Goal: Information Seeking & Learning: Learn about a topic

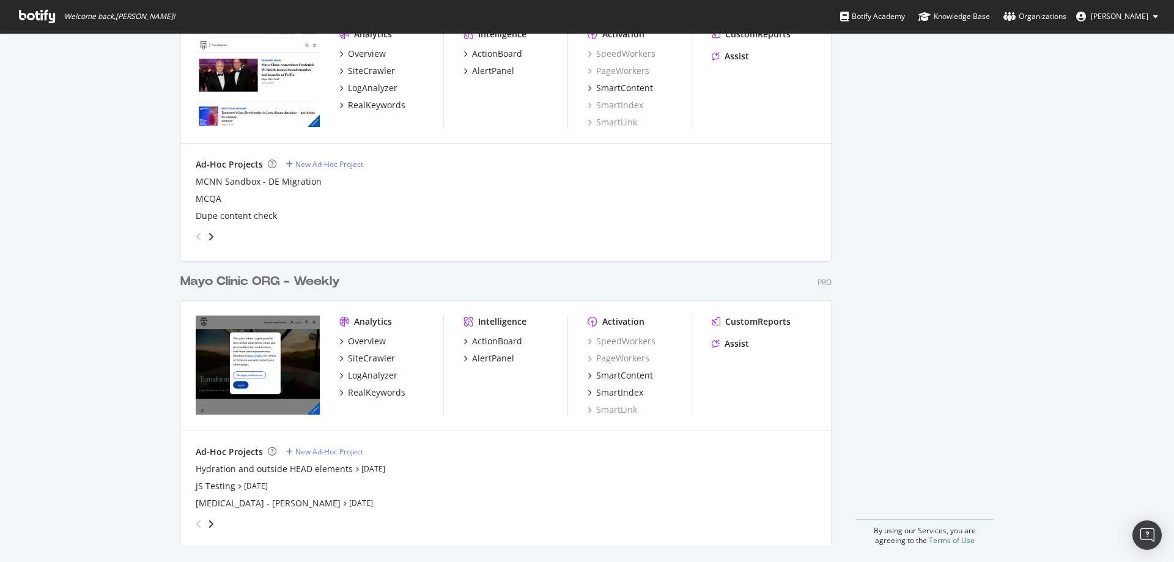
scroll to position [1283, 0]
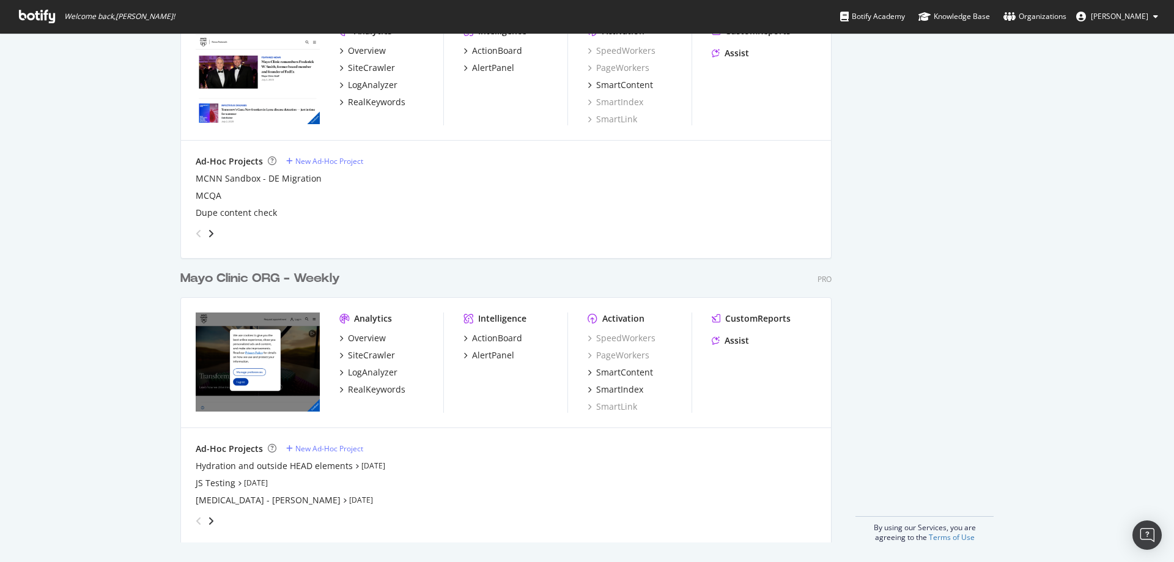
click at [243, 273] on div "Mayo Clinic ORG - Weekly" at bounding box center [260, 279] width 160 height 18
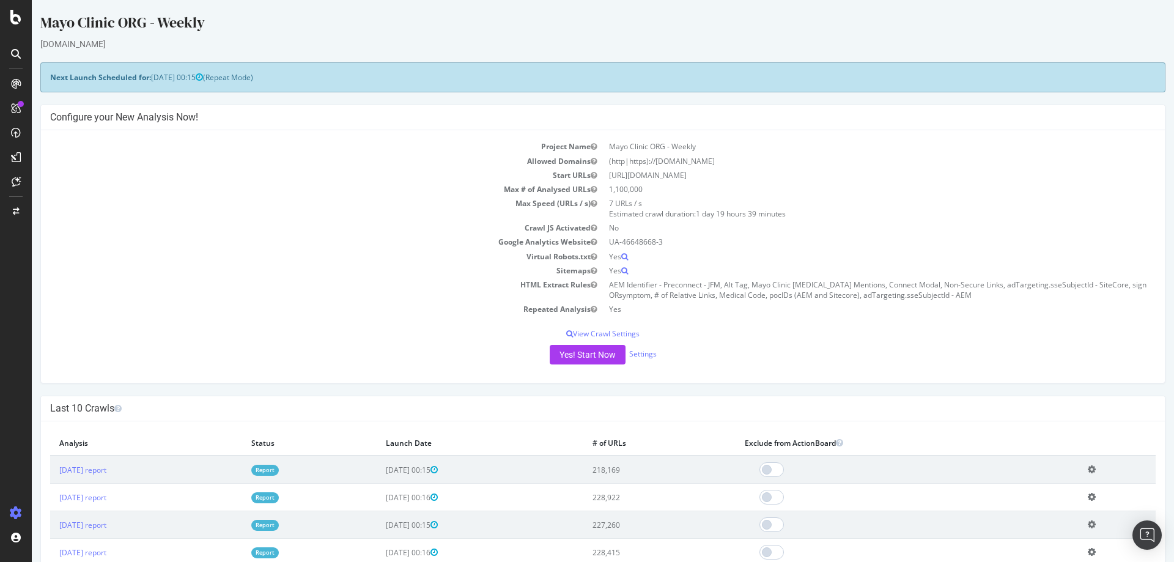
click at [279, 472] on link "Report" at bounding box center [265, 470] width 28 height 10
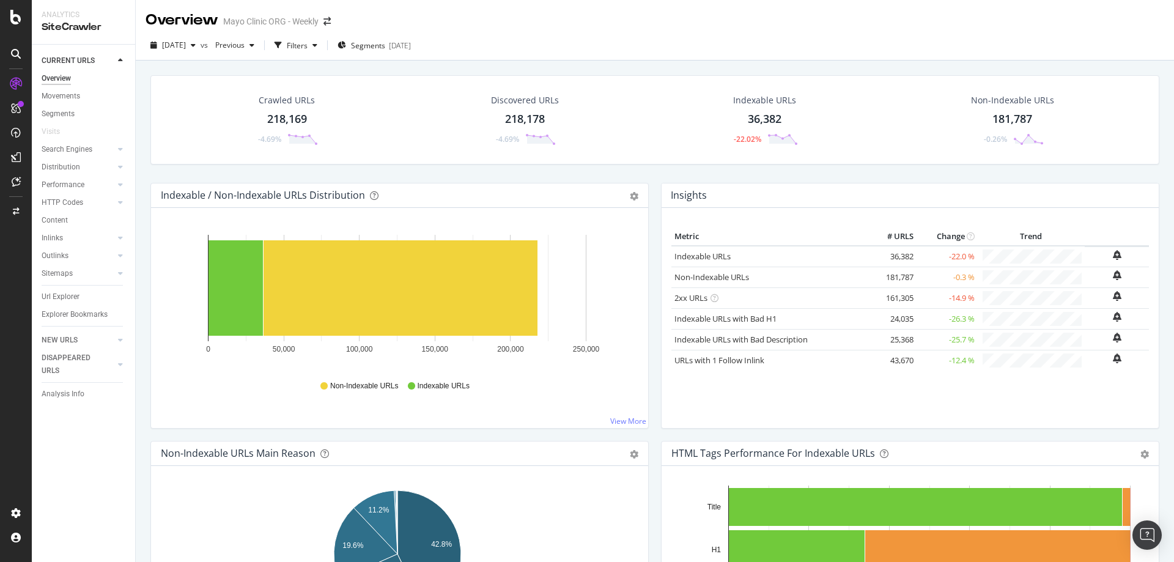
click at [294, 105] on div "Crawled URLs" at bounding box center [287, 100] width 56 height 12
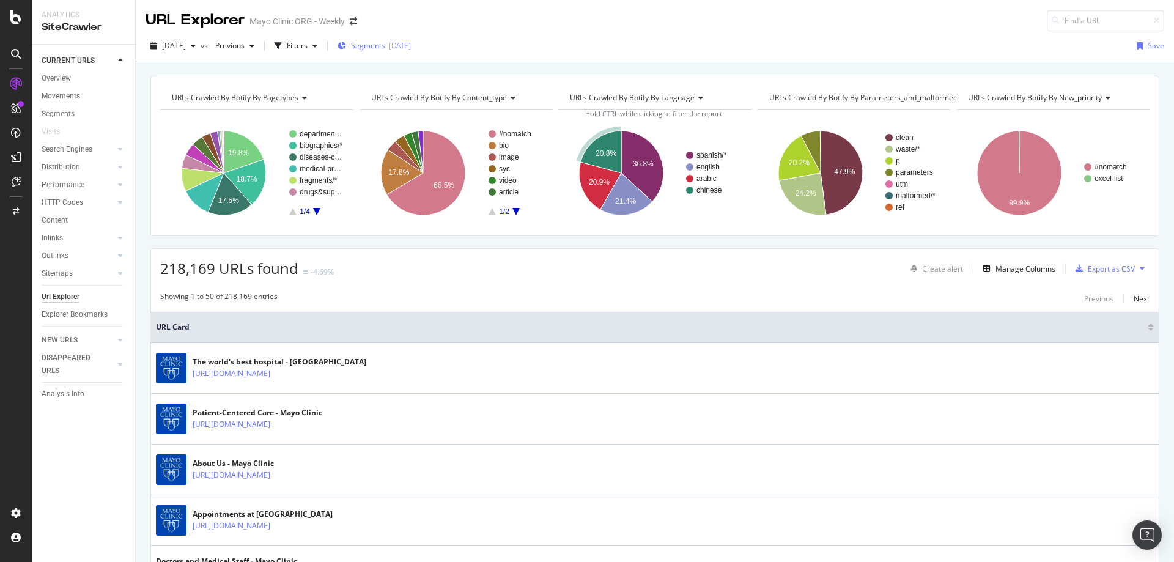
click at [385, 47] on span "Segments" at bounding box center [368, 45] width 34 height 10
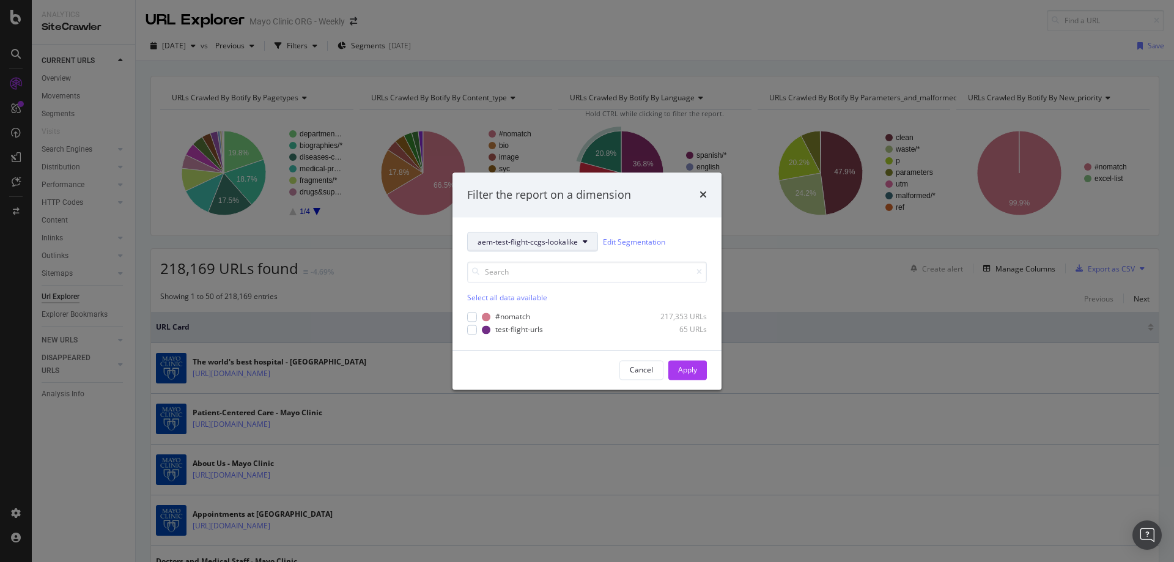
click at [528, 241] on span "aem-test-flight-ccgs-lookalike" at bounding box center [528, 242] width 100 height 10
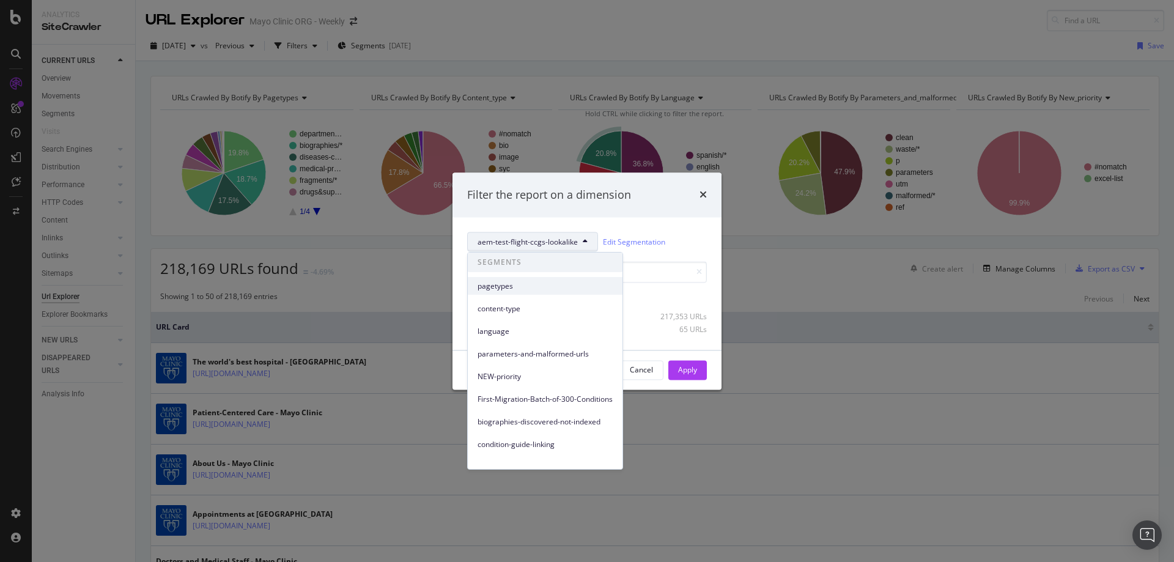
click at [503, 286] on span "pagetypes" at bounding box center [545, 286] width 135 height 11
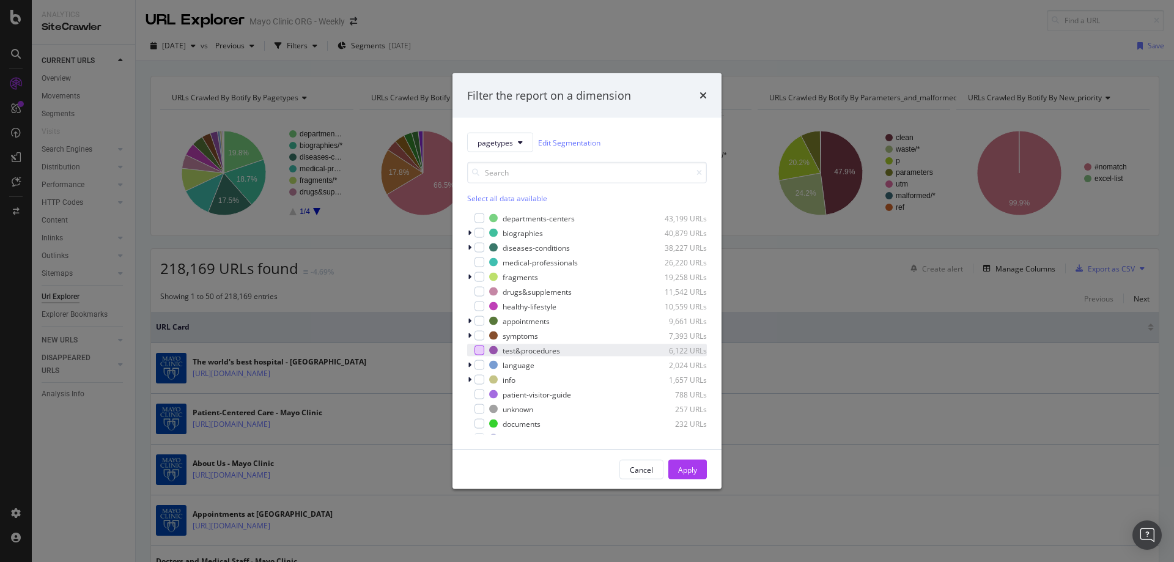
click at [480, 352] on div "modal" at bounding box center [480, 351] width 10 height 10
click at [693, 469] on div "Apply" at bounding box center [687, 469] width 19 height 10
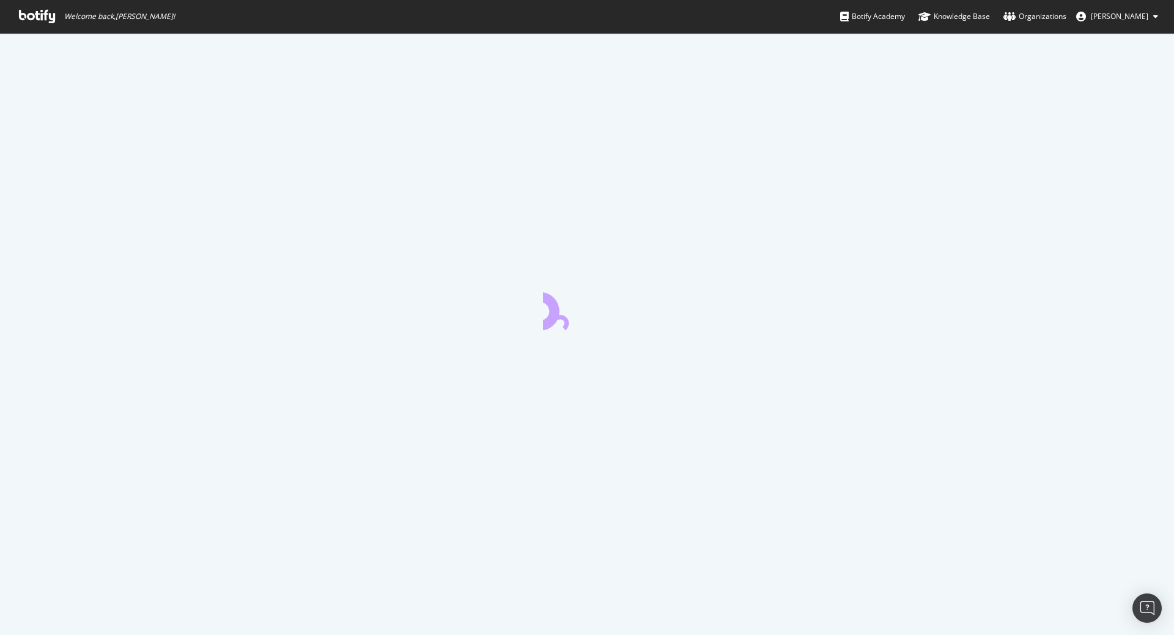
click at [32, 10] on icon at bounding box center [37, 16] width 36 height 13
click at [35, 13] on icon at bounding box center [37, 16] width 36 height 13
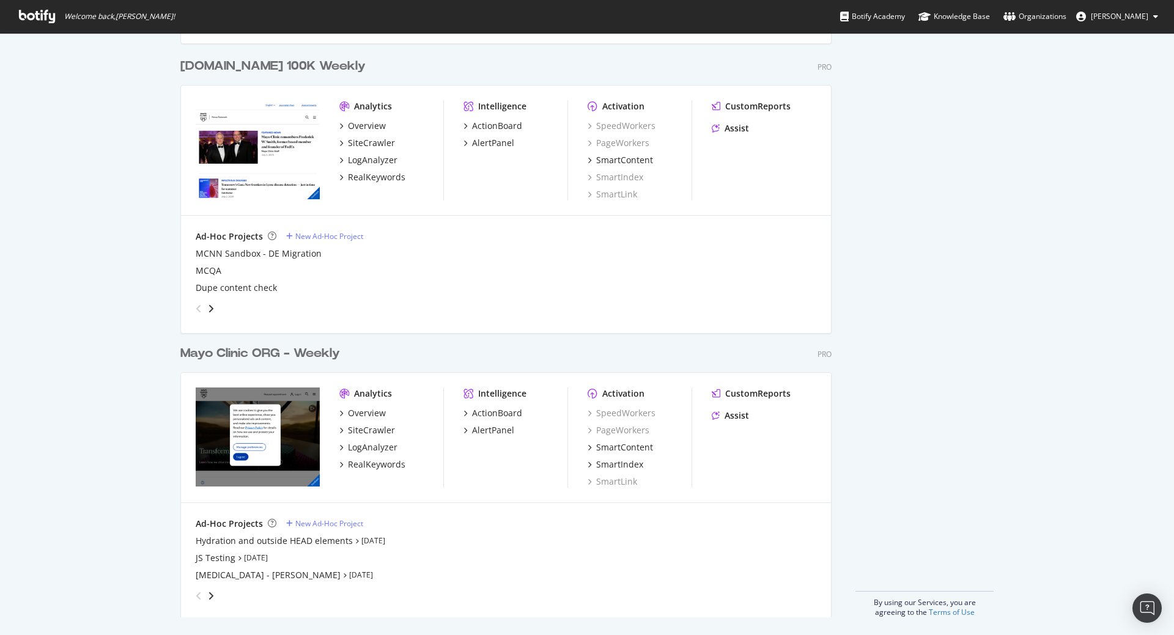
scroll to position [1209, 0]
click at [224, 350] on div "Mayo Clinic ORG - Weekly" at bounding box center [260, 352] width 160 height 18
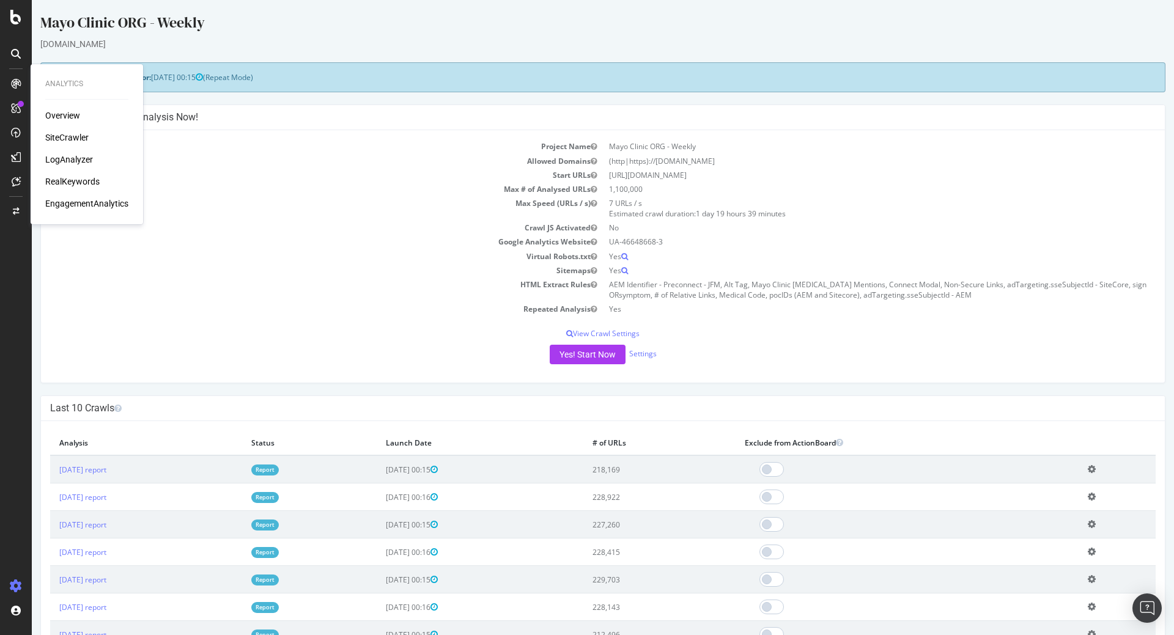
click at [80, 157] on div "LogAnalyzer" at bounding box center [69, 160] width 48 height 12
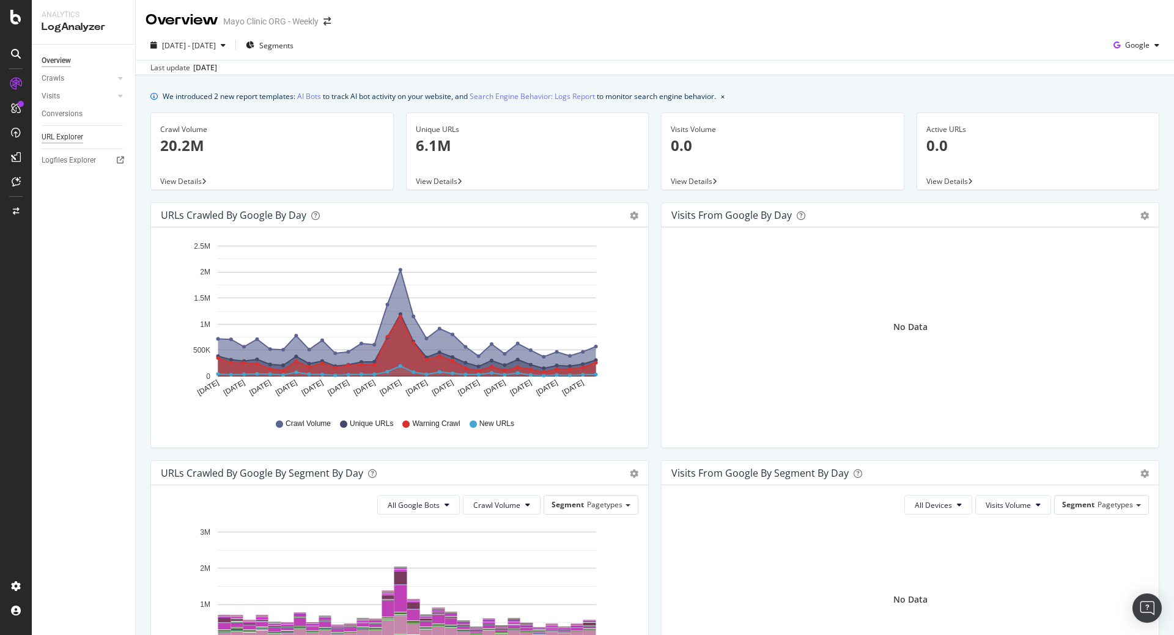
click at [57, 131] on div "URL Explorer" at bounding box center [63, 137] width 42 height 13
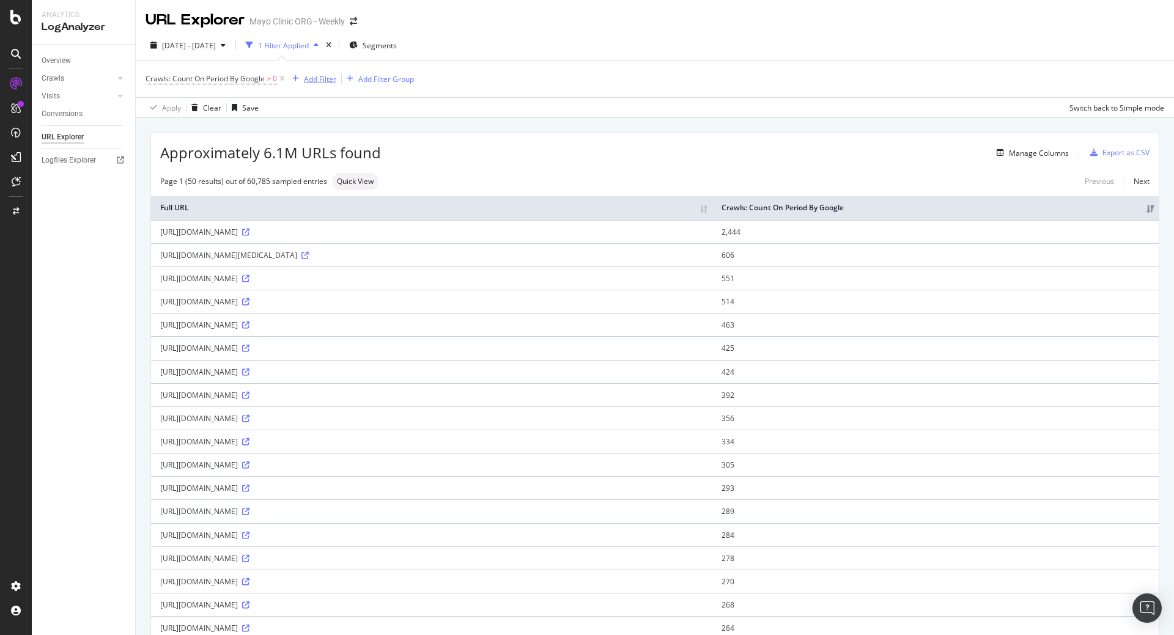
click at [321, 78] on div "Add Filter" at bounding box center [320, 79] width 32 height 10
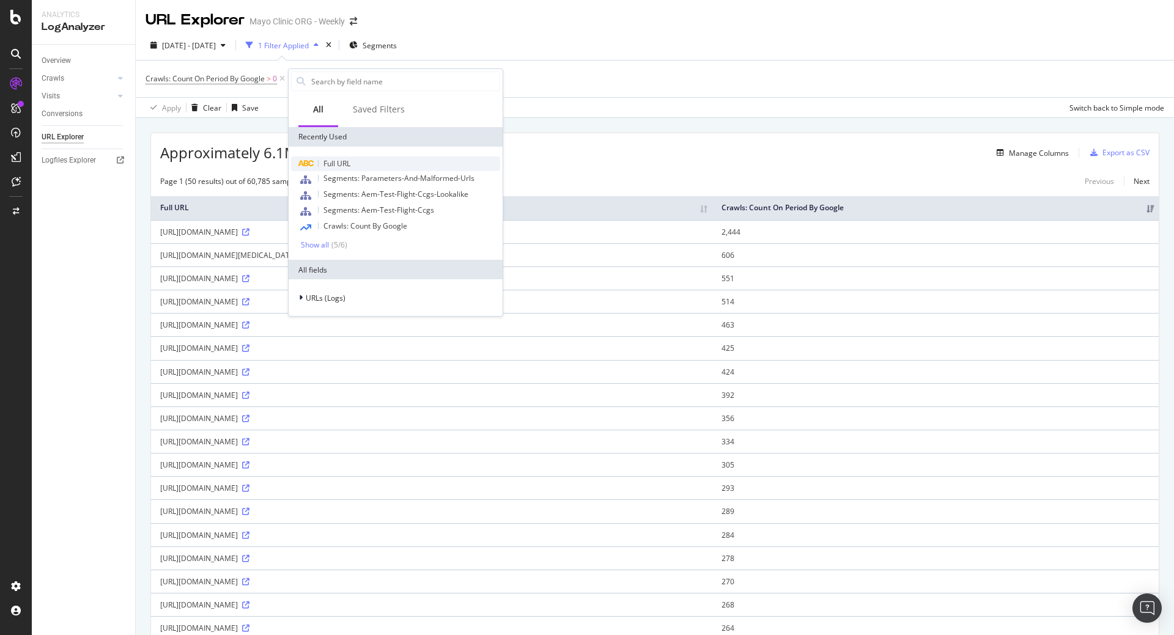
click at [336, 165] on span "Full URL" at bounding box center [337, 163] width 27 height 10
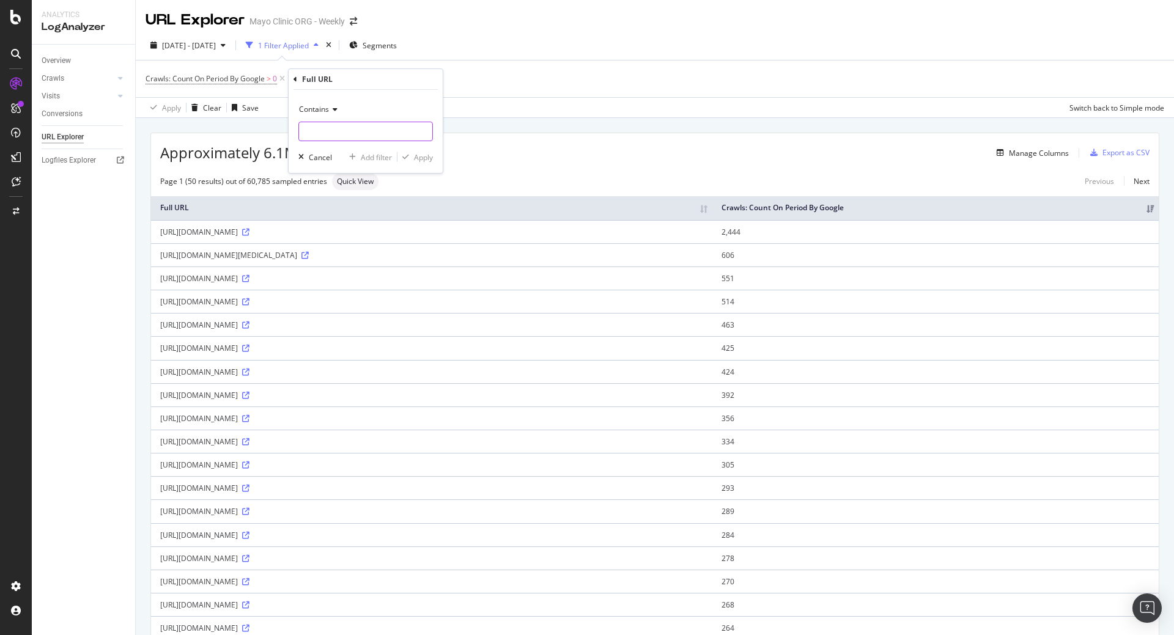
click at [328, 137] on input "text" at bounding box center [365, 132] width 133 height 20
type input "es-es"
click at [421, 158] on div "Apply" at bounding box center [423, 157] width 19 height 10
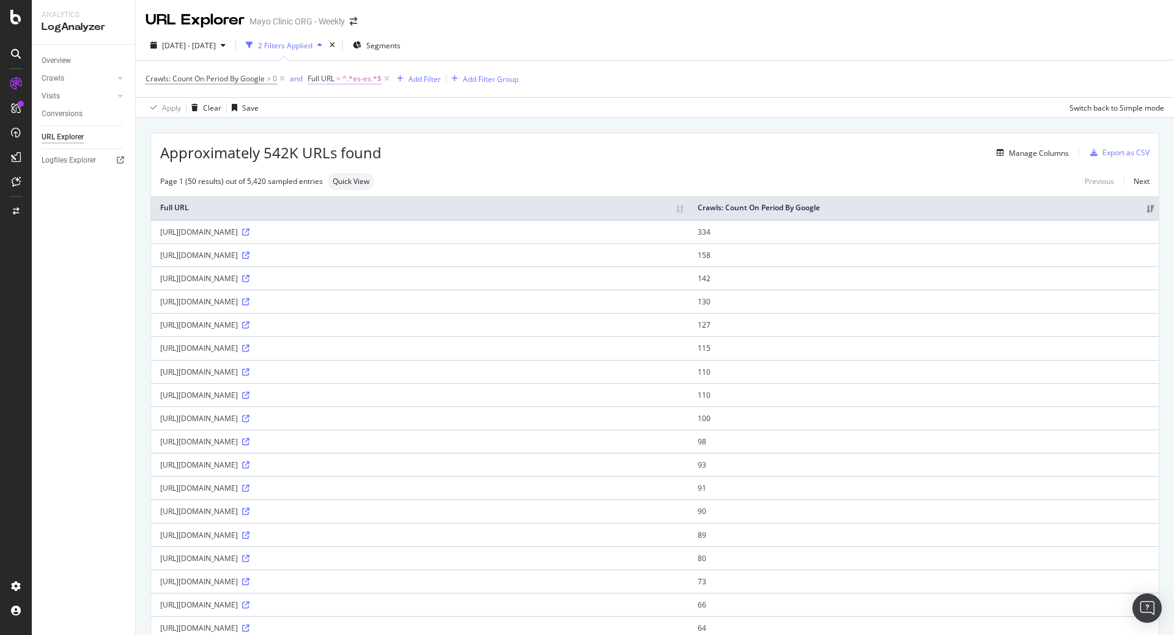
click at [330, 79] on span "Full URL" at bounding box center [321, 78] width 27 height 10
click at [319, 78] on div "Full URL" at bounding box center [386, 77] width 144 height 21
click at [343, 152] on div "Cancel" at bounding box center [340, 155] width 23 height 10
click at [387, 78] on icon at bounding box center [387, 79] width 10 height 12
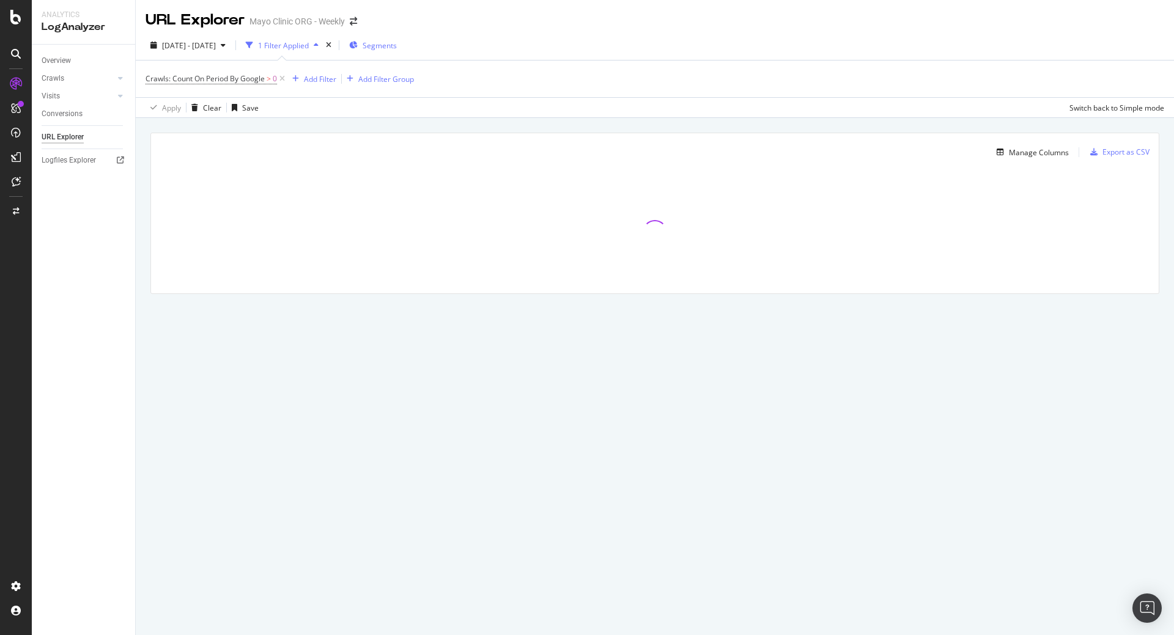
click at [397, 38] on div "Segments" at bounding box center [373, 45] width 48 height 18
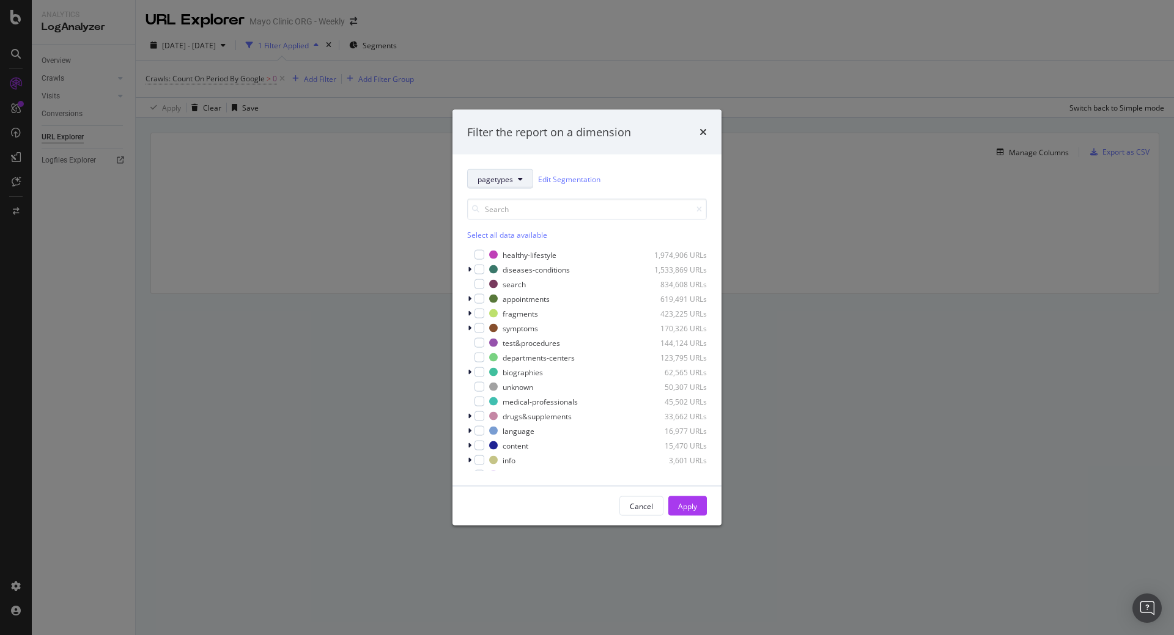
click at [486, 183] on span "pagetypes" at bounding box center [495, 179] width 35 height 10
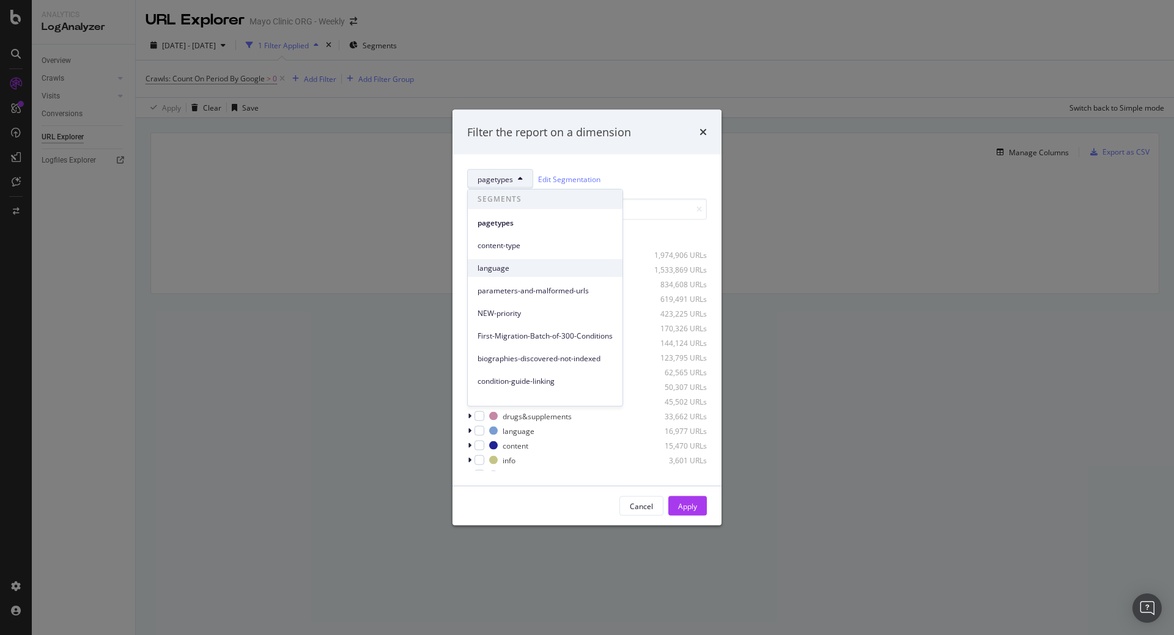
click at [508, 268] on span "language" at bounding box center [545, 268] width 135 height 11
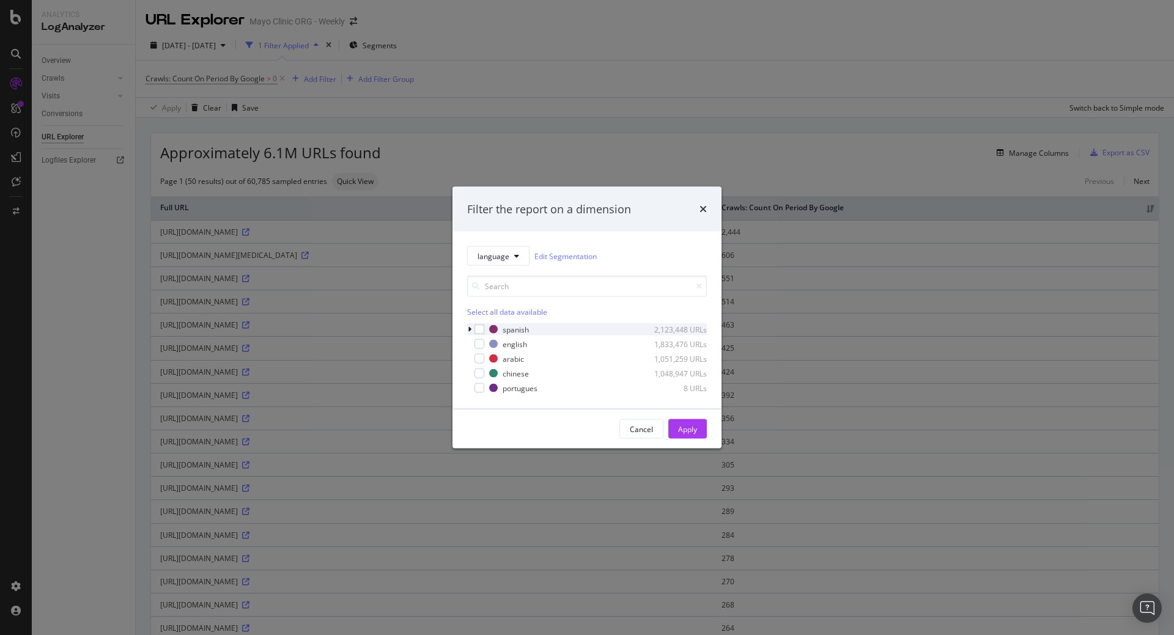
click at [470, 328] on icon "modal" at bounding box center [470, 329] width 4 height 7
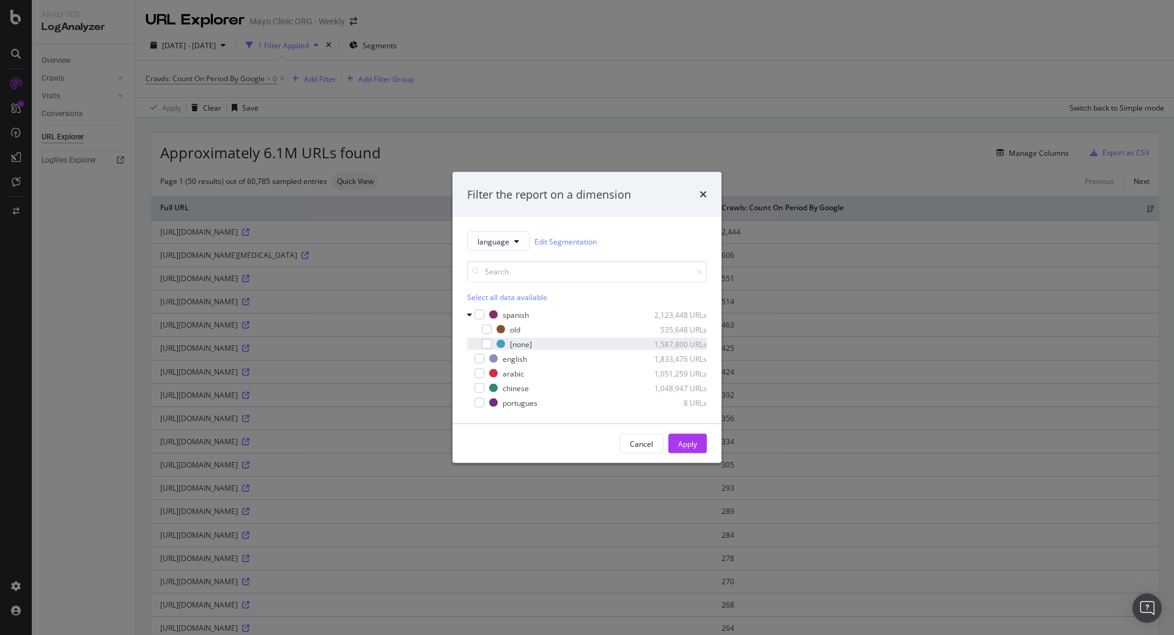
click at [492, 344] on div "[none] 1,587,800 URLs" at bounding box center [587, 344] width 240 height 12
click at [683, 442] on div "Apply" at bounding box center [687, 444] width 19 height 10
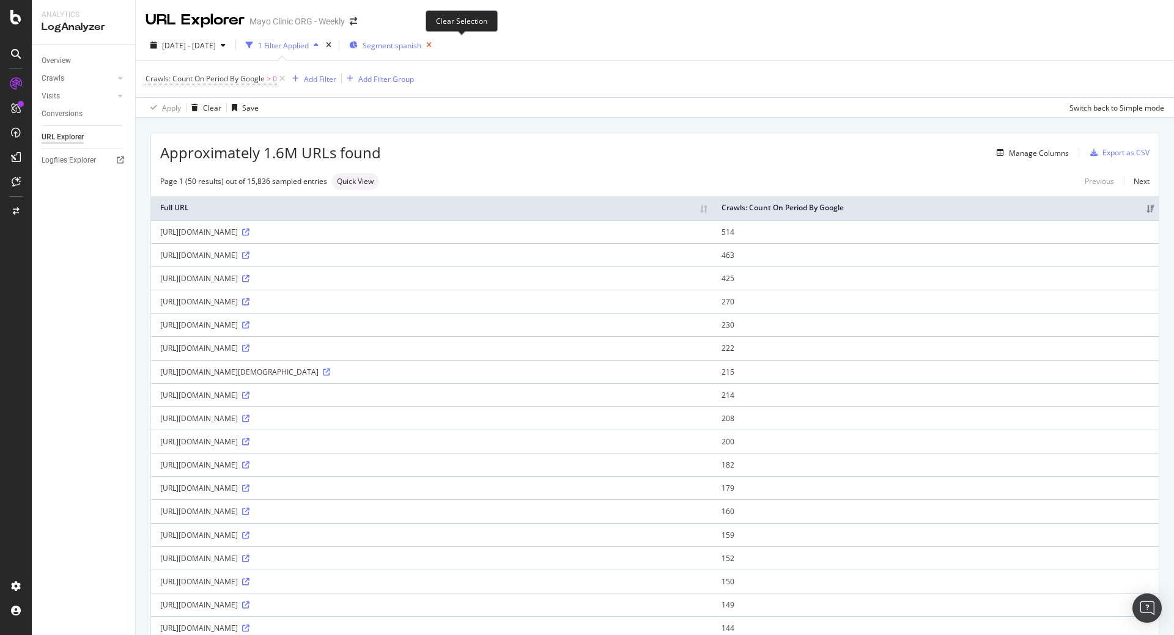
click at [437, 43] on icon "button" at bounding box center [428, 45] width 15 height 17
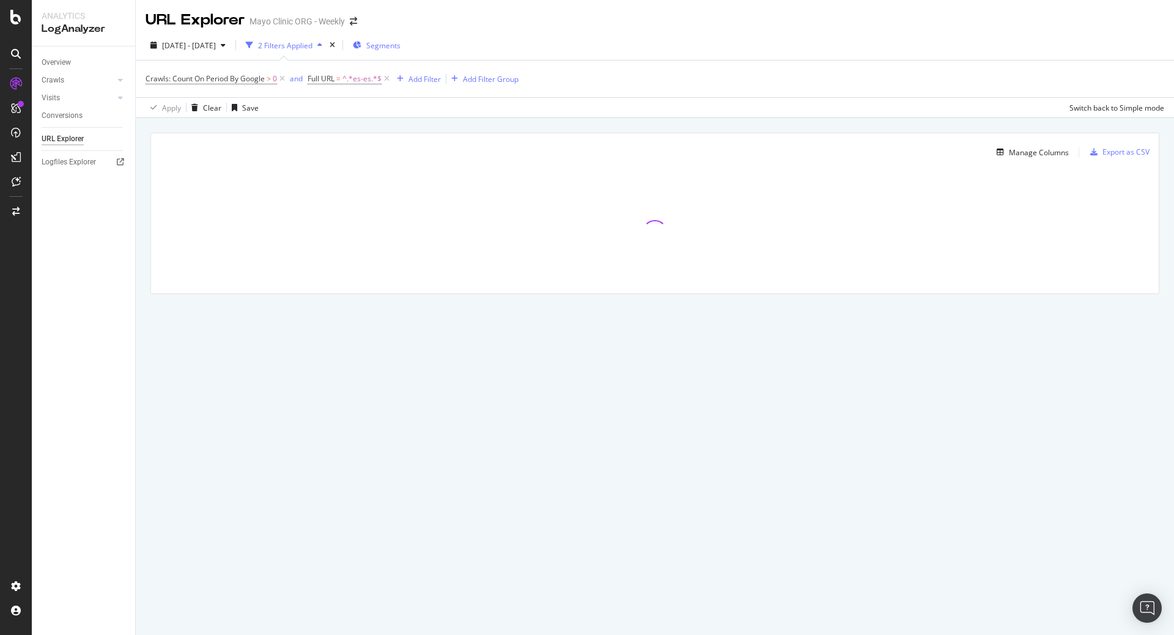
click at [401, 43] on span "Segments" at bounding box center [383, 45] width 34 height 10
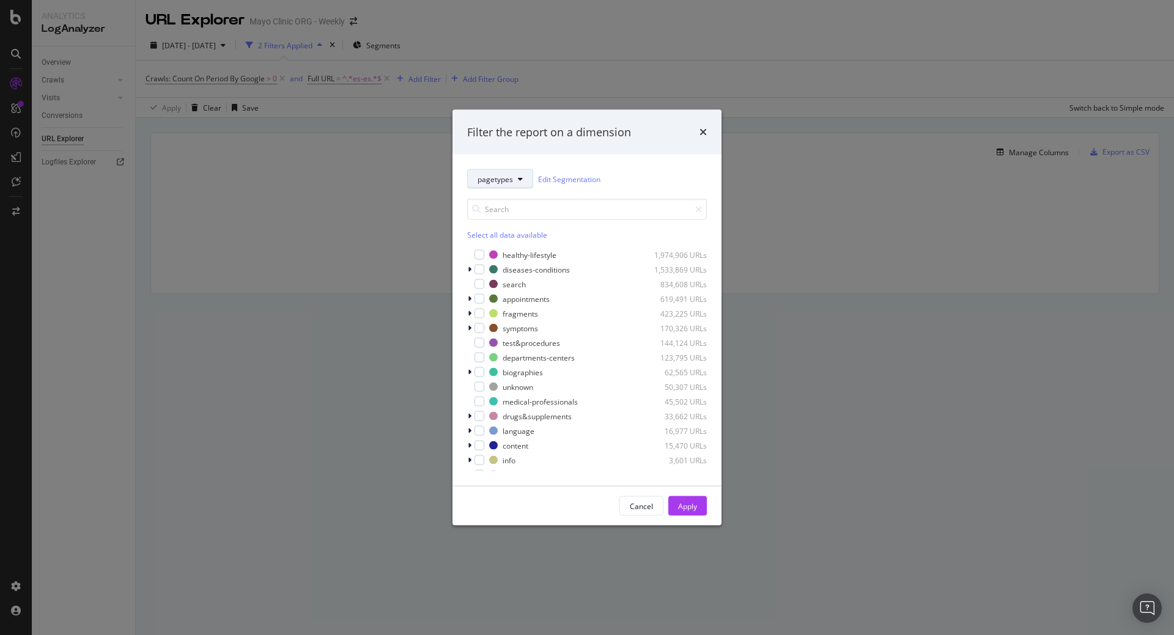
click at [518, 178] on icon "modal" at bounding box center [520, 179] width 5 height 7
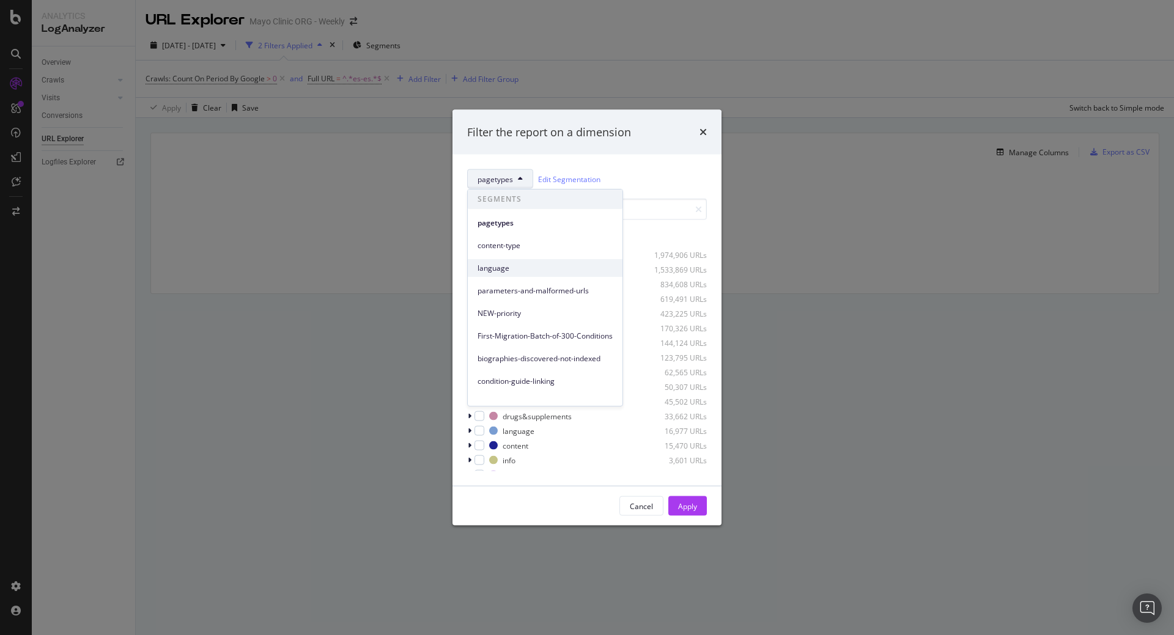
click at [503, 274] on div "language" at bounding box center [545, 268] width 155 height 18
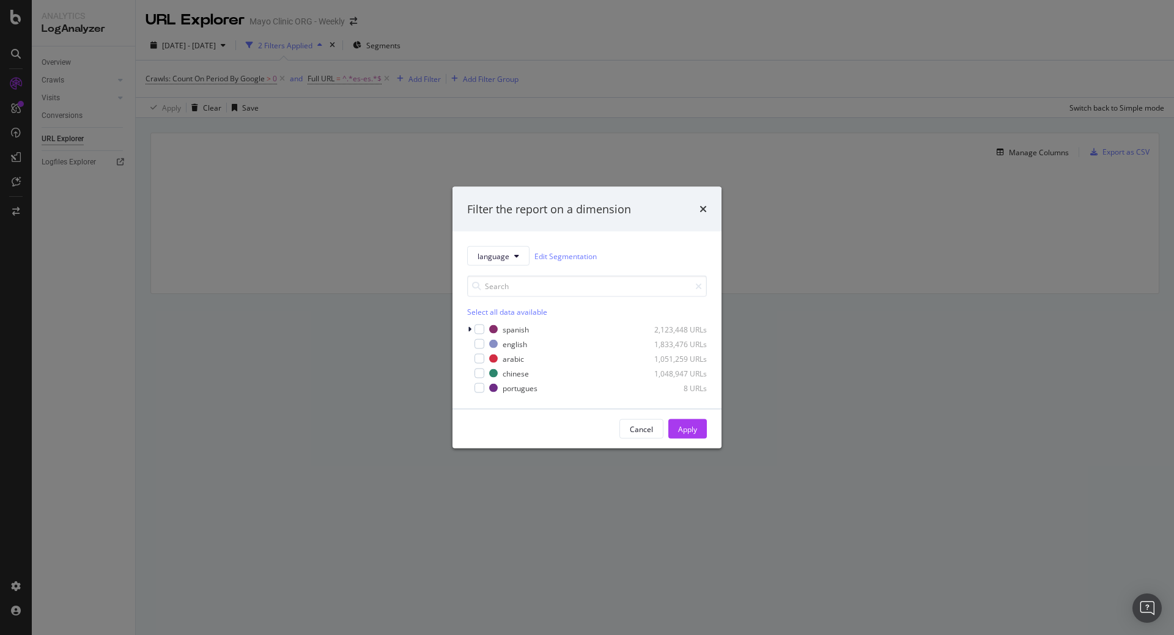
click at [467, 328] on div "language Edit Segmentation Select all data available spanish 2,123,448 URLs eng…" at bounding box center [587, 320] width 269 height 177
click at [470, 332] on icon "modal" at bounding box center [470, 329] width 4 height 7
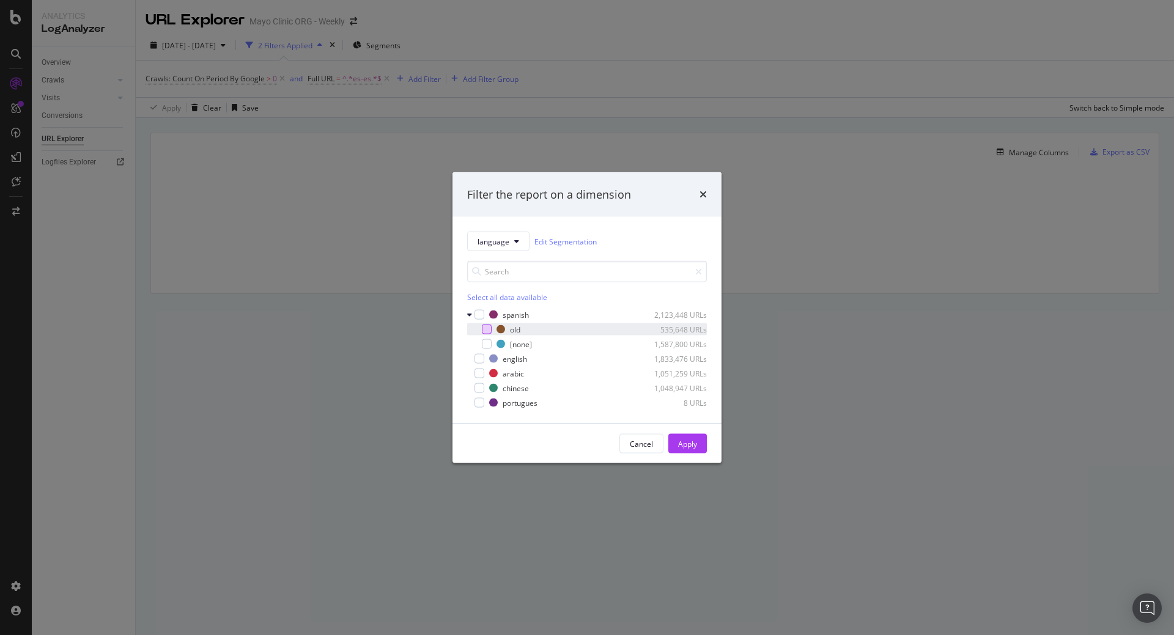
click at [486, 330] on div "modal" at bounding box center [487, 330] width 10 height 10
click at [688, 440] on div "Apply" at bounding box center [687, 444] width 19 height 10
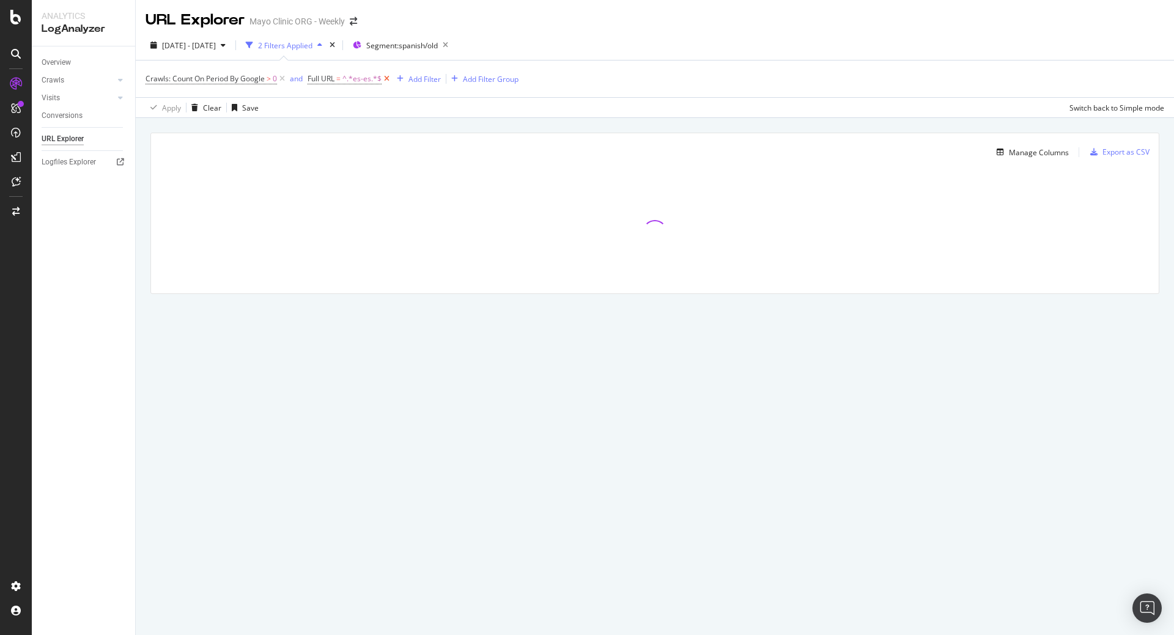
click at [387, 80] on icon at bounding box center [387, 79] width 10 height 12
